Goal: Use online tool/utility: Use online tool/utility

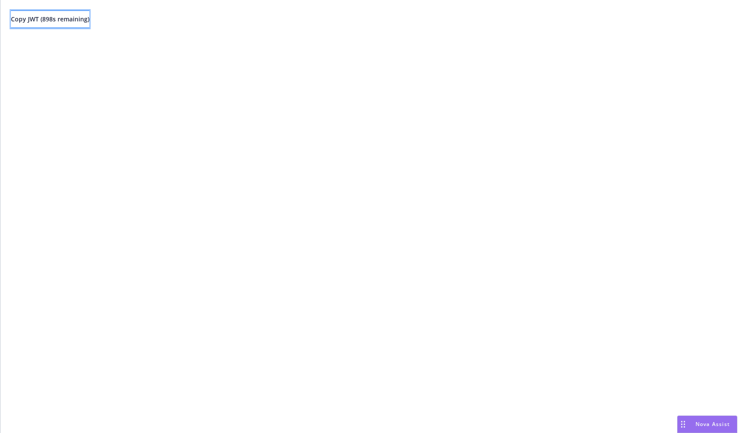
click at [86, 21] on span "Copy JWT ( 898 s remaining)" at bounding box center [50, 19] width 78 height 8
